Goal: Find contact information: Find contact information

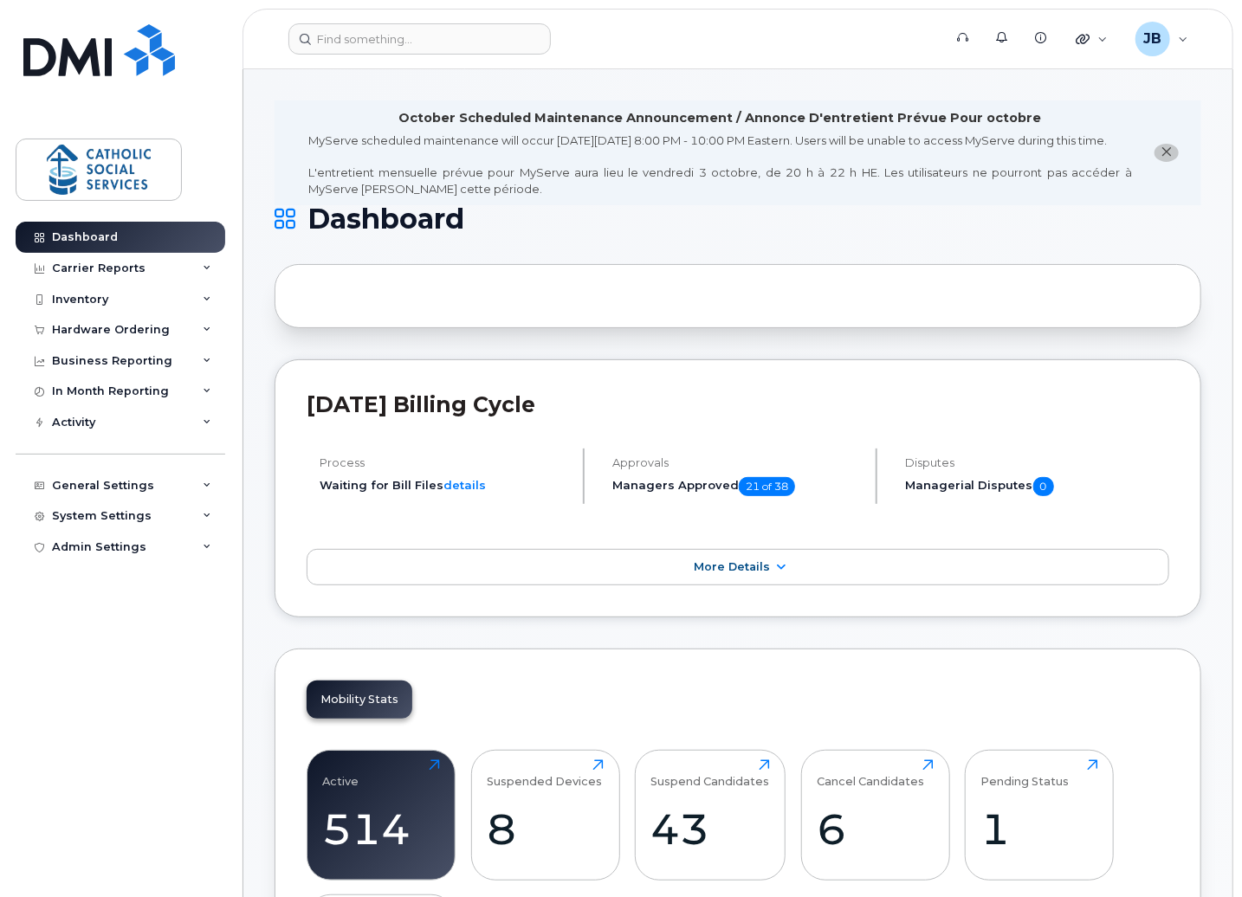
click at [198, 643] on div "Dashboard Carrier Reports Monthly Billing Data Daily Data Pooling Data Behavior…" at bounding box center [123, 547] width 214 height 650
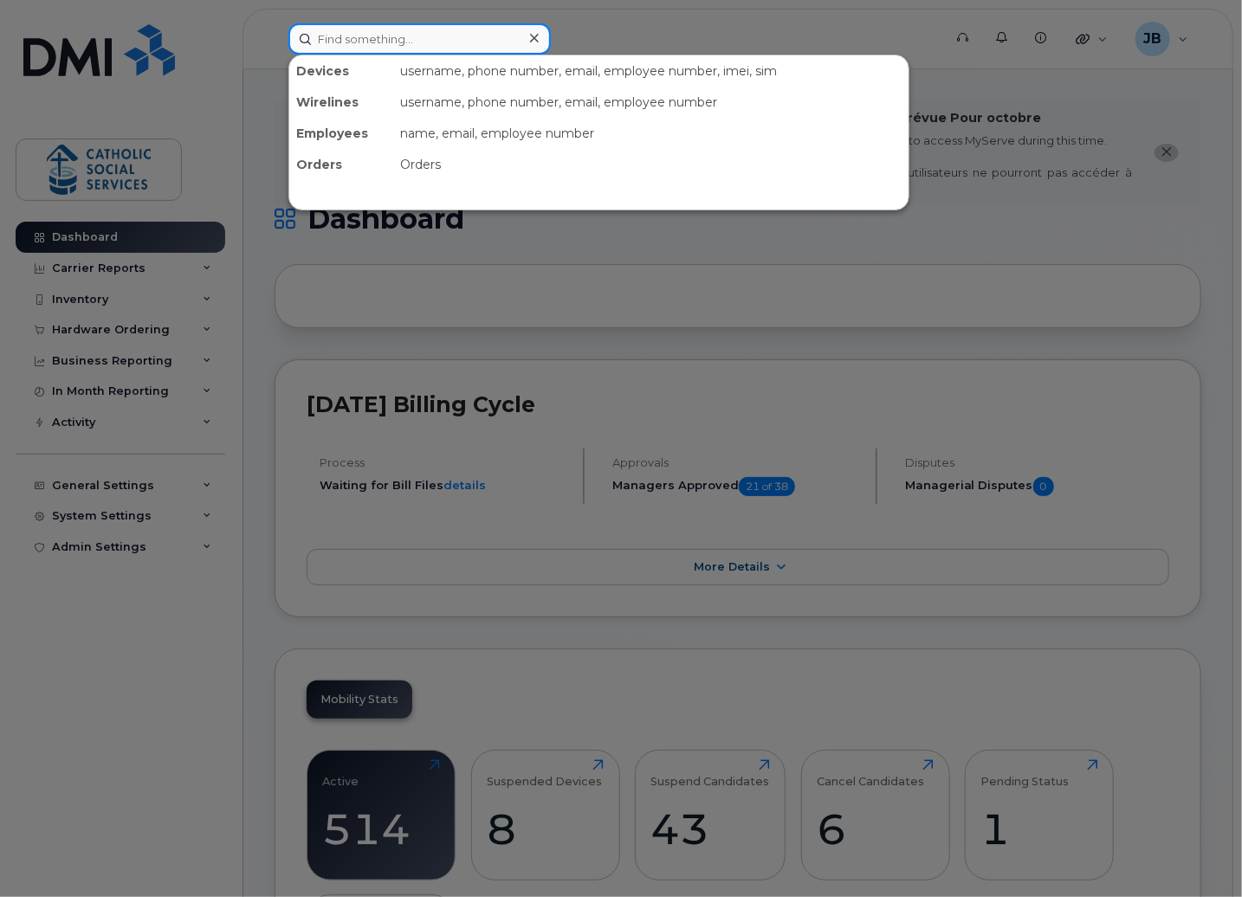
paste input "[PERSON_NAME]"
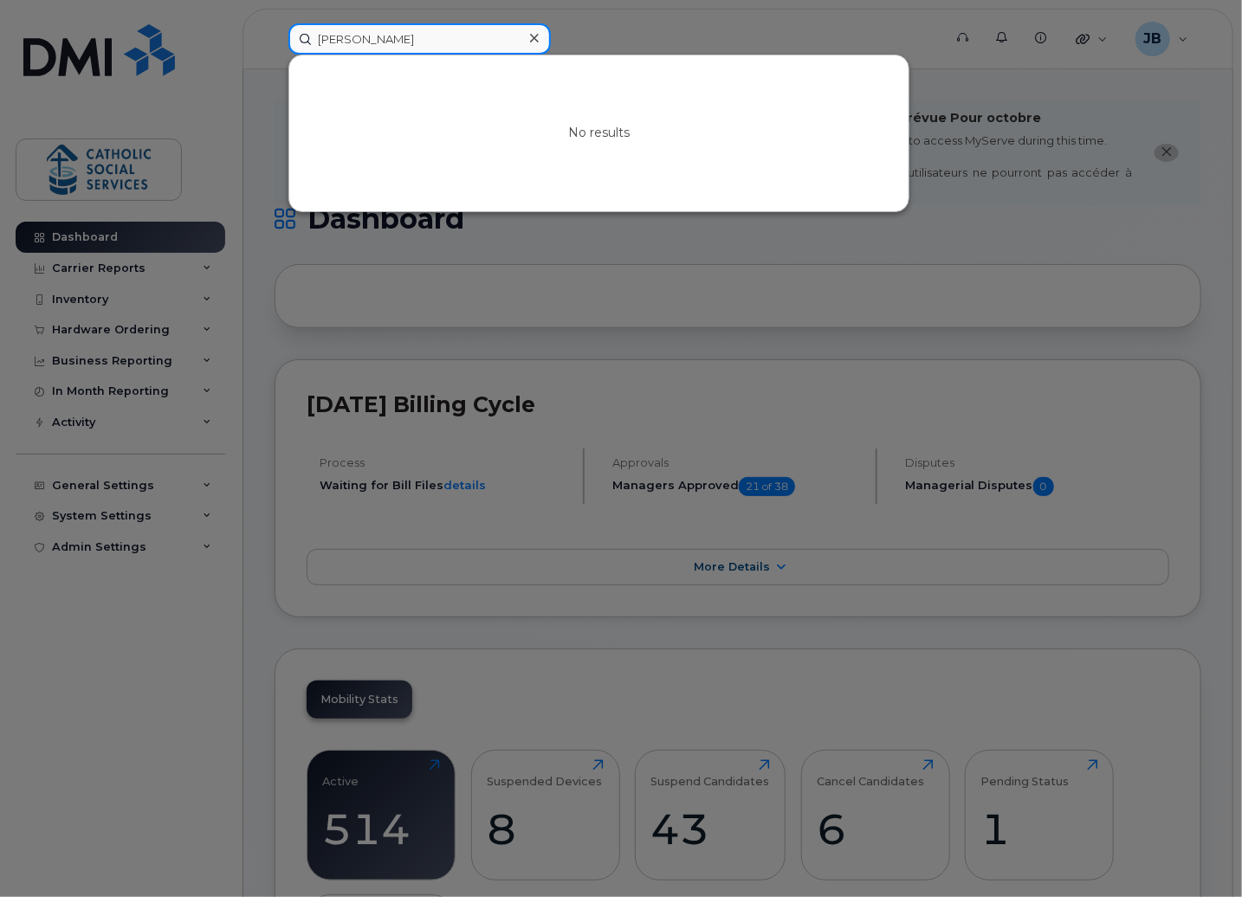
click at [424, 37] on input "[PERSON_NAME]" at bounding box center [419, 38] width 262 height 31
drag, startPoint x: 419, startPoint y: 39, endPoint x: 271, endPoint y: 31, distance: 148.3
click at [275, 31] on div "[PERSON_NAME] No results" at bounding box center [610, 38] width 670 height 31
paste input "[PERSON_NAME]"
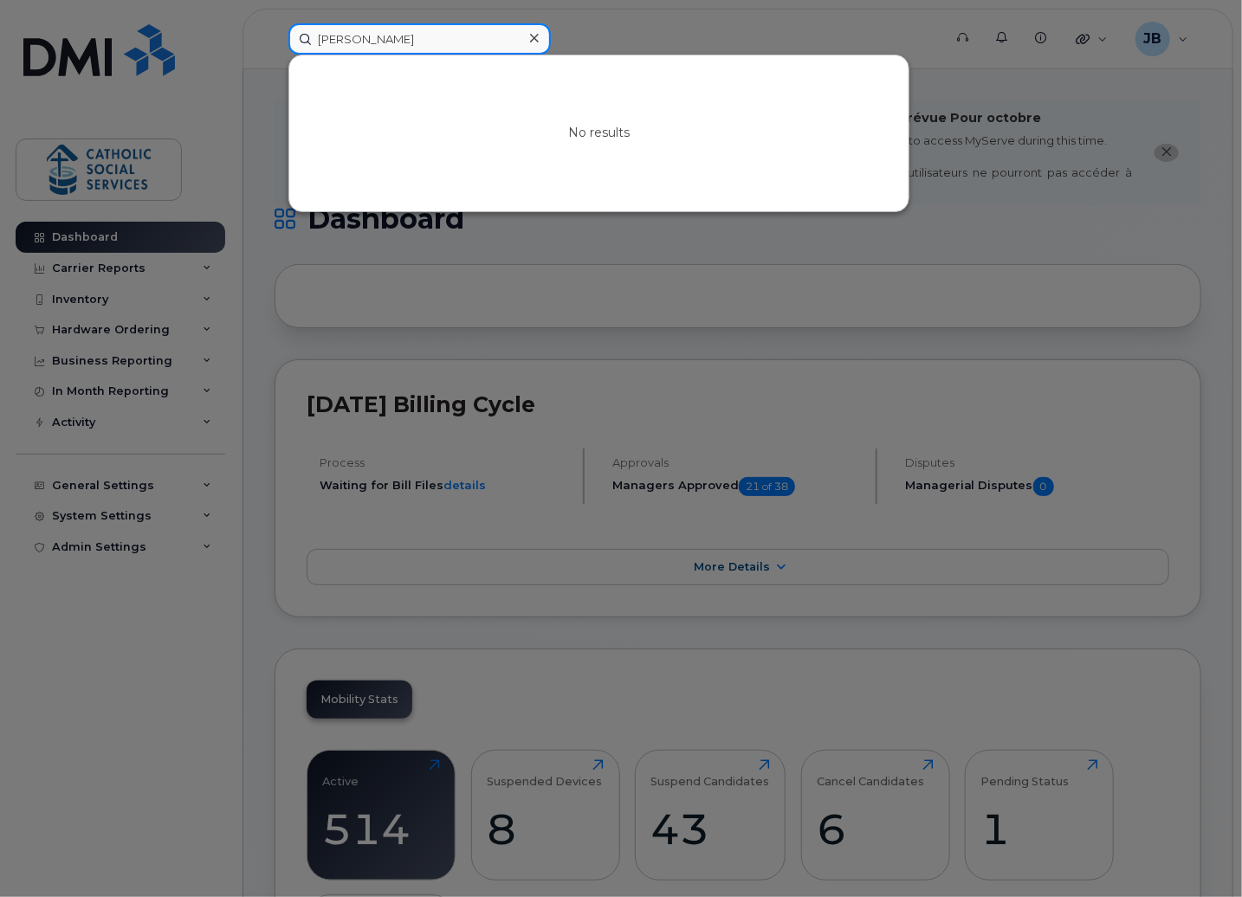
click at [372, 36] on input "[PERSON_NAME]" at bounding box center [419, 38] width 262 height 31
paste input "[PERSON_NAME]"
drag, startPoint x: 426, startPoint y: 42, endPoint x: 199, endPoint y: 39, distance: 226.9
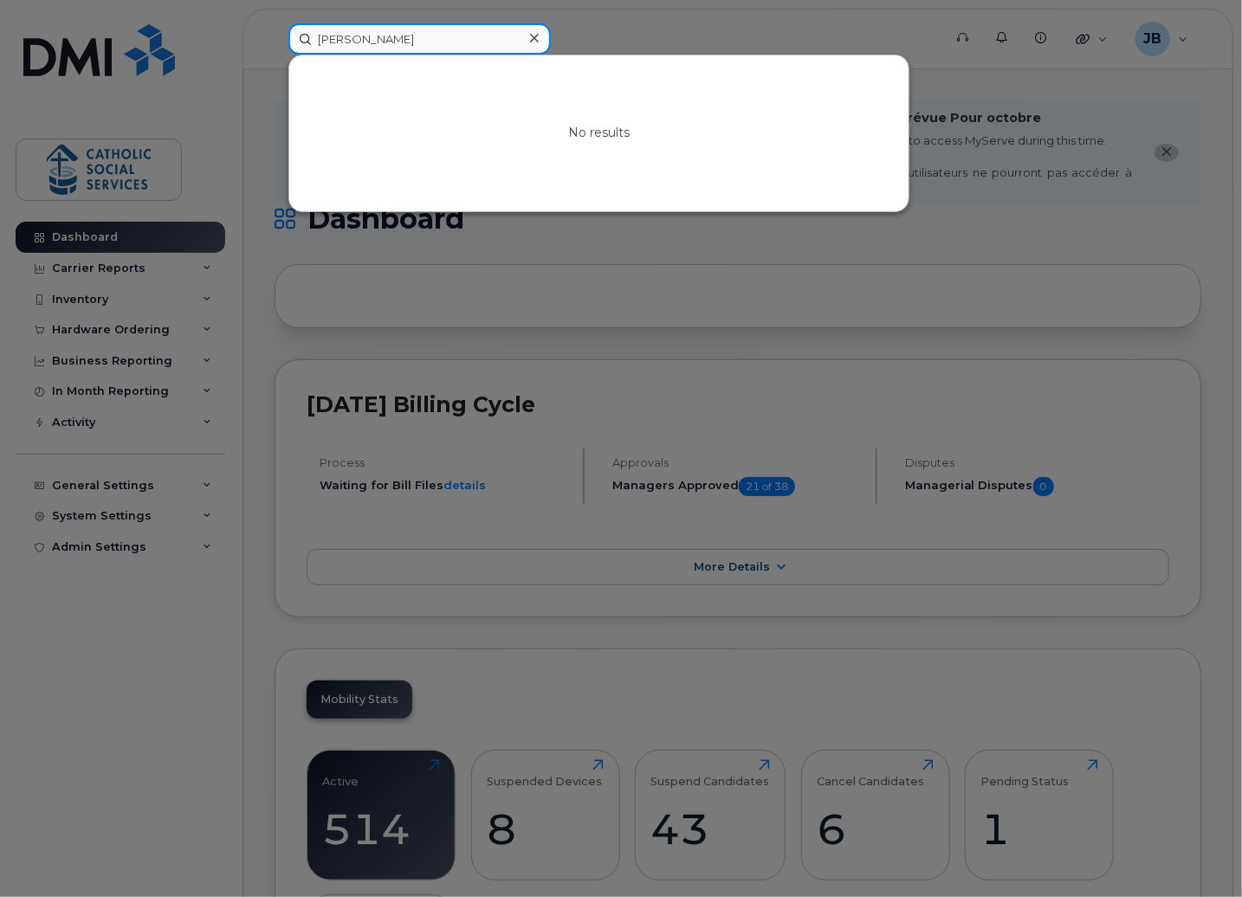
click at [275, 39] on div "[PERSON_NAME] No results" at bounding box center [610, 38] width 670 height 31
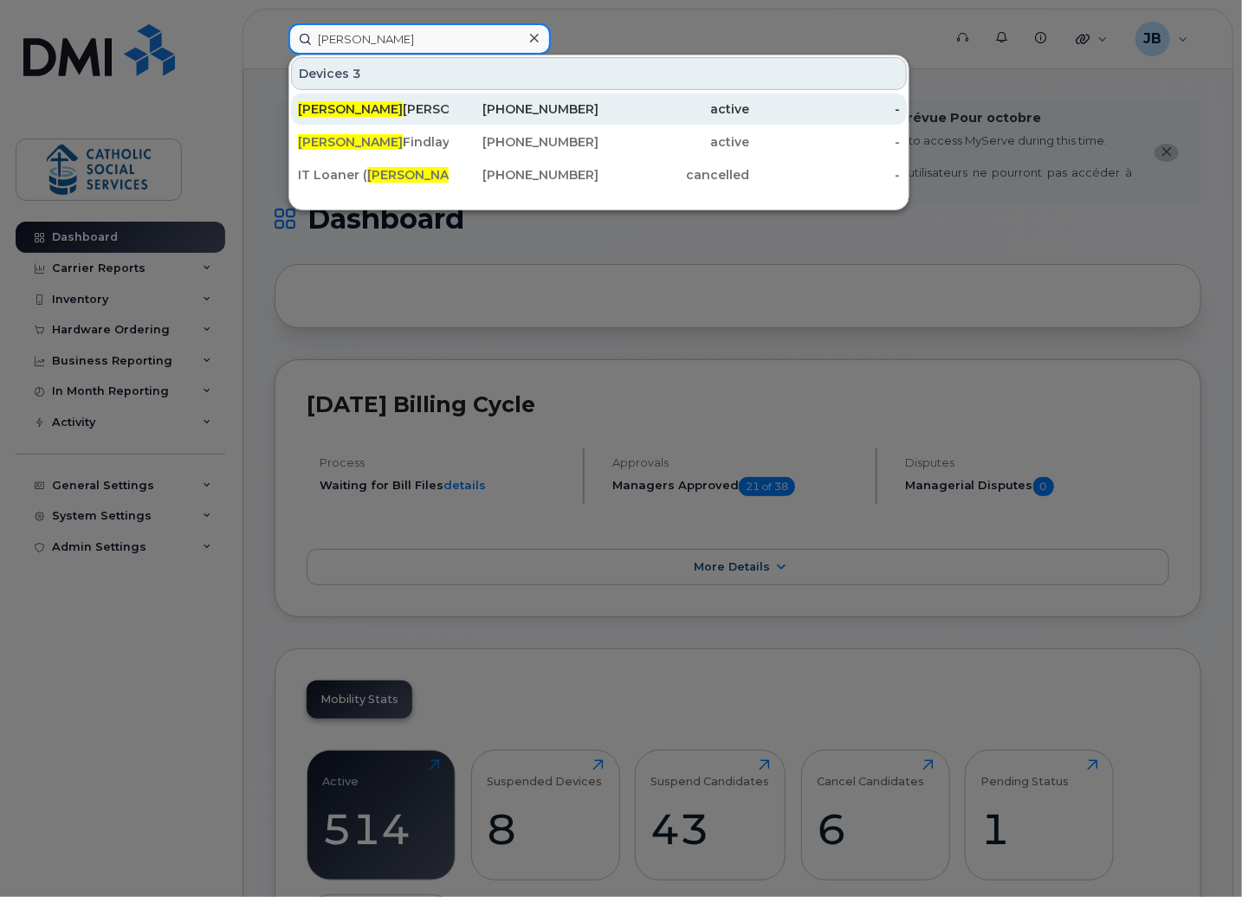
type input "[PERSON_NAME]"
click at [364, 106] on div "[PERSON_NAME]" at bounding box center [373, 108] width 151 height 17
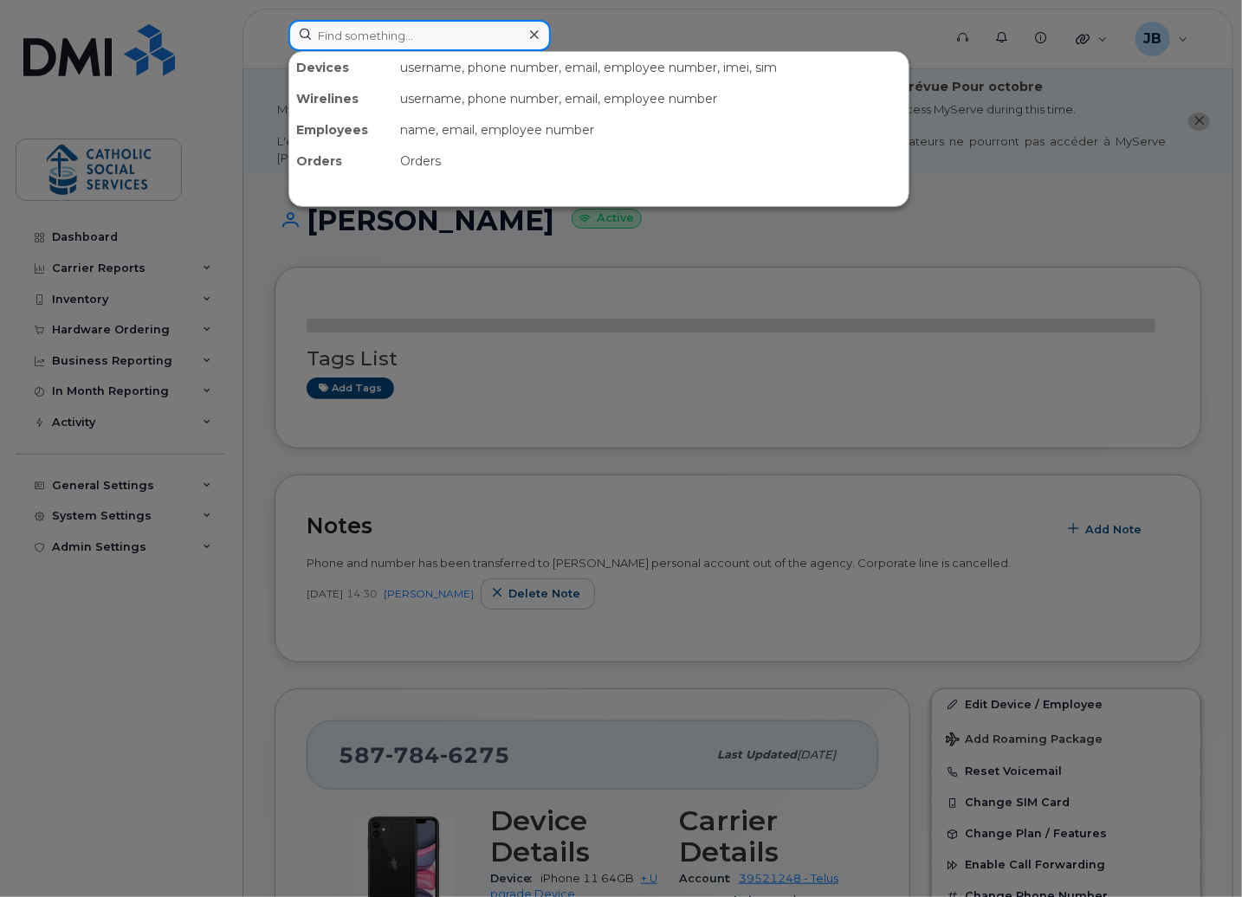
click at [414, 36] on input at bounding box center [419, 35] width 262 height 31
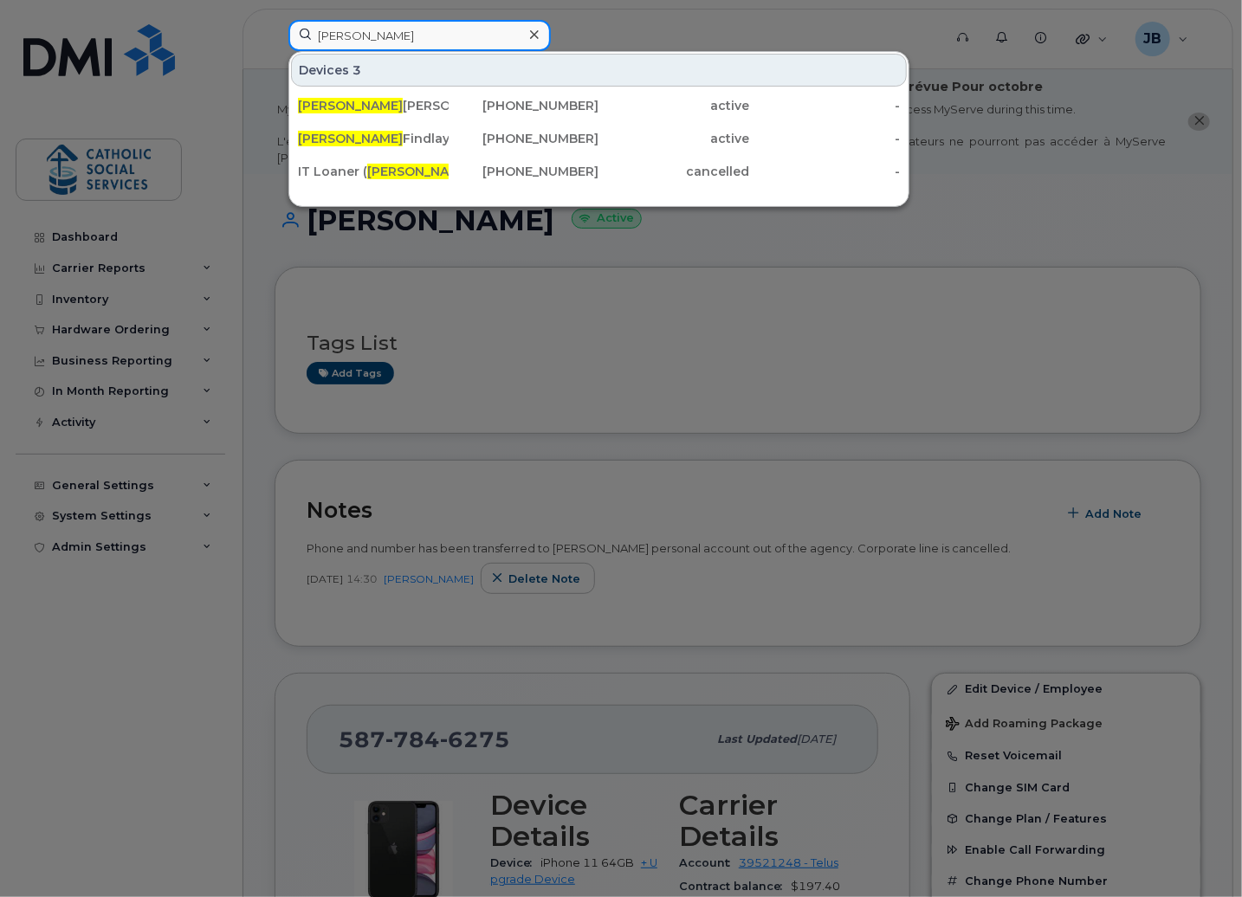
type input "[PERSON_NAME]"
click at [782, 294] on div at bounding box center [621, 448] width 1242 height 897
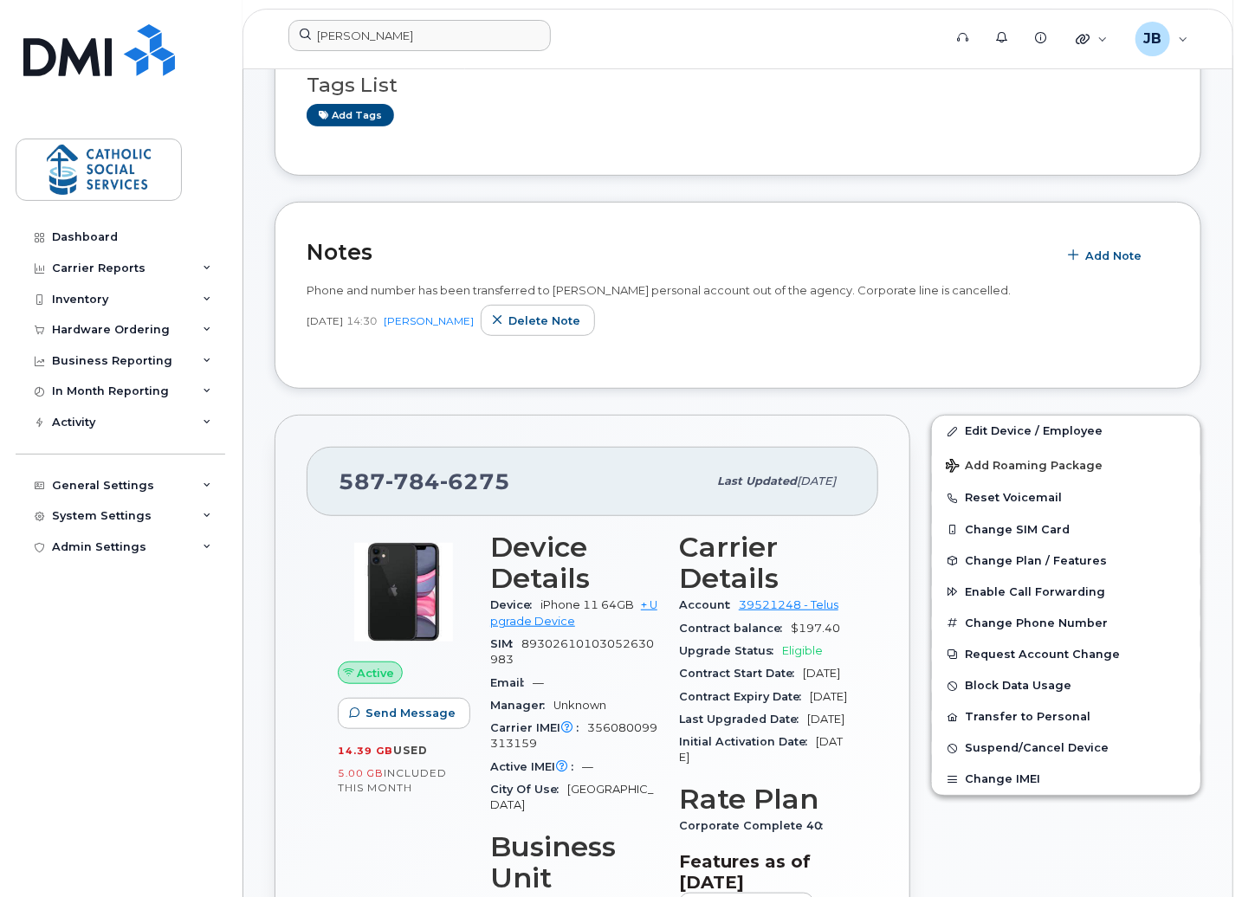
scroll to position [260, 0]
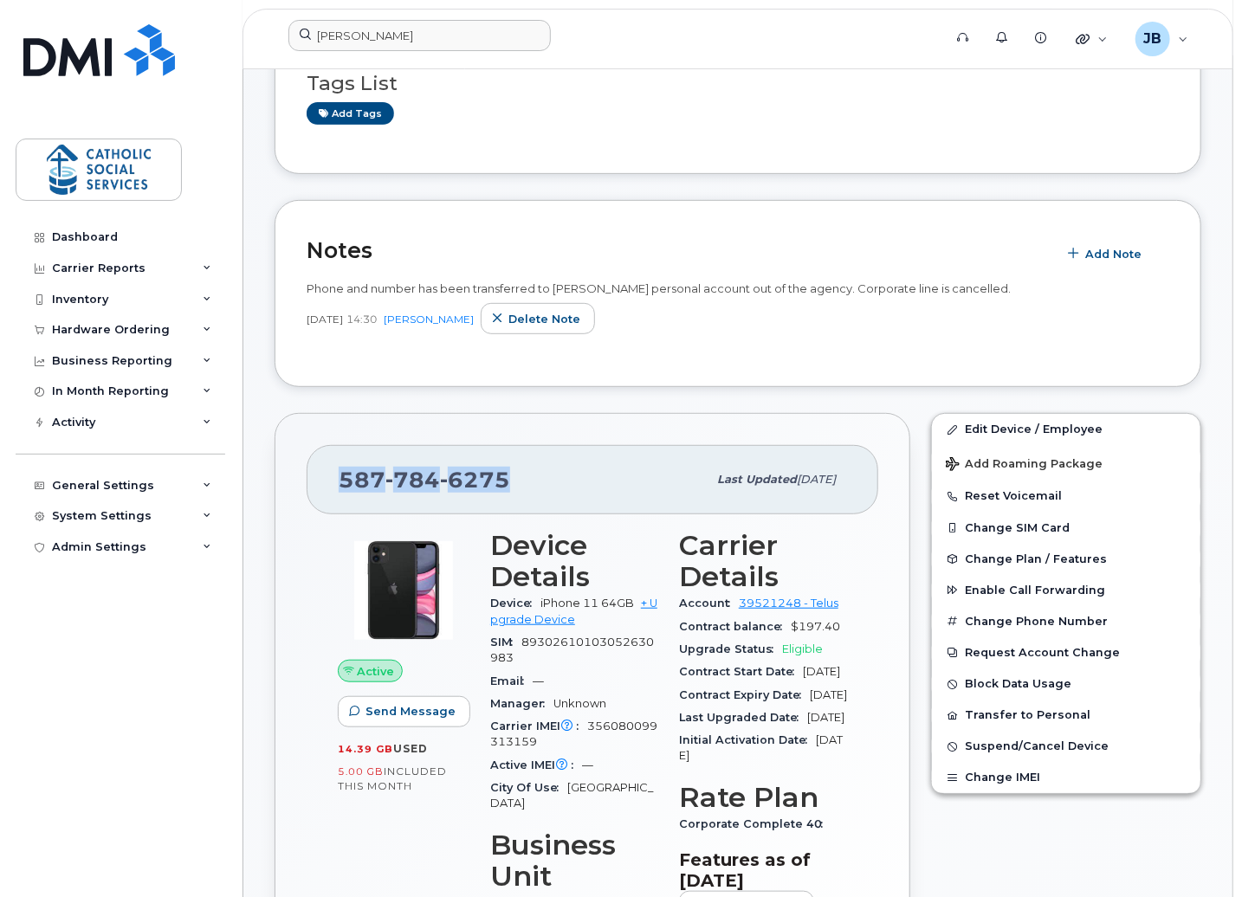
drag, startPoint x: 505, startPoint y: 474, endPoint x: 337, endPoint y: 475, distance: 168.0
click at [337, 475] on div "587 784 6275 Last updated May 20, 2023" at bounding box center [593, 479] width 572 height 69
copy span "587 784 6275"
